Goal: Check status: Check status

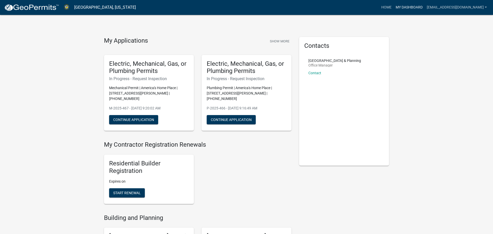
click at [405, 8] on link "My Dashboard" at bounding box center [408, 8] width 31 height 10
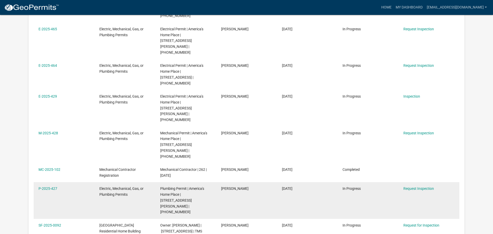
scroll to position [228, 0]
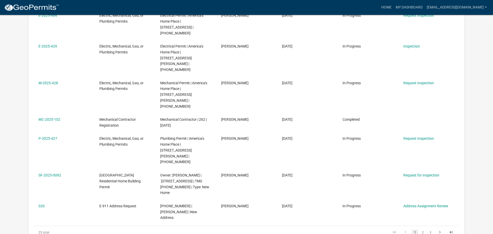
click at [425, 228] on li "2" at bounding box center [422, 232] width 8 height 9
click at [424, 229] on link "2" at bounding box center [422, 232] width 6 height 6
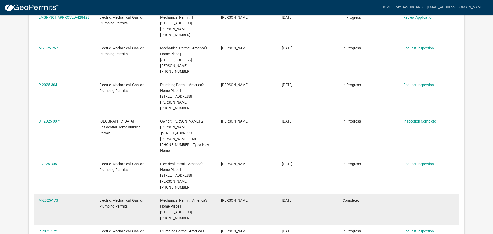
scroll to position [217, 0]
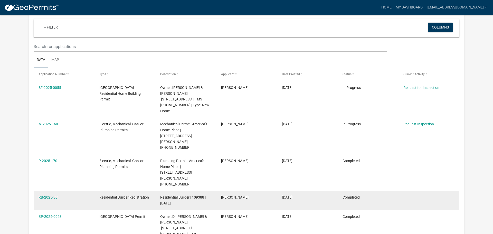
scroll to position [42, 0]
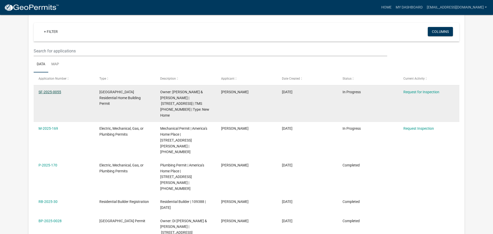
click at [45, 91] on link "SF-2025-0055" at bounding box center [49, 92] width 23 height 4
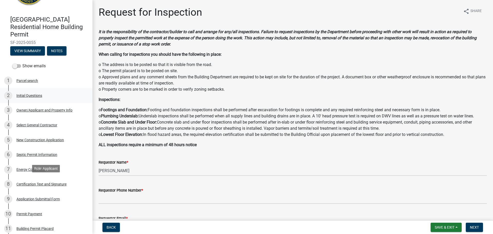
scroll to position [17, 0]
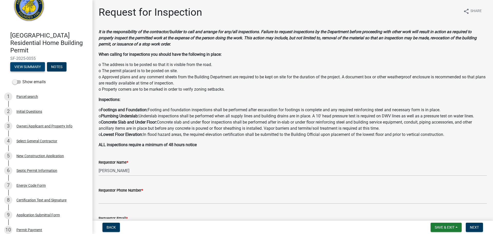
drag, startPoint x: 15, startPoint y: 53, endPoint x: 16, endPoint y: 62, distance: 8.7
click at [16, 60] on div "[GEOGRAPHIC_DATA] Residential Home Building Permit SF-2025-0055 View Summary No…" at bounding box center [46, 50] width 84 height 45
click at [18, 62] on button "View Summary" at bounding box center [27, 66] width 35 height 9
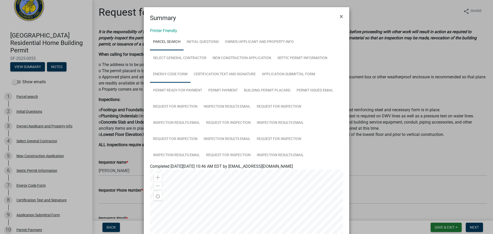
click at [172, 74] on link "Energy Code Form" at bounding box center [170, 74] width 41 height 16
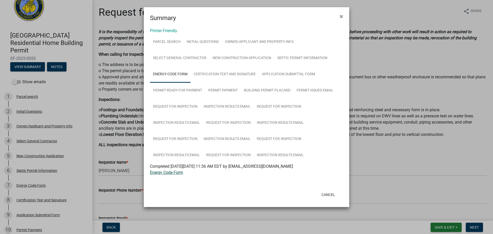
click at [165, 172] on link "Energy Code Form" at bounding box center [166, 172] width 33 height 5
click at [340, 16] on span "×" at bounding box center [340, 16] width 3 height 7
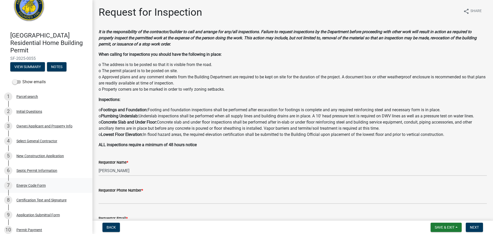
click at [38, 183] on div "Energy Code Form" at bounding box center [30, 185] width 29 height 4
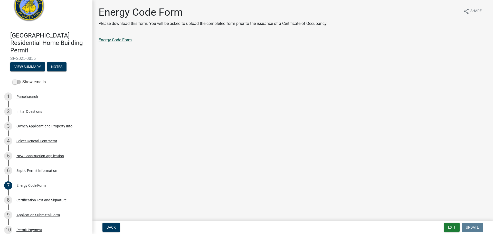
click at [118, 38] on link "Energy Code Form" at bounding box center [115, 39] width 33 height 5
